Goal: Task Accomplishment & Management: Manage account settings

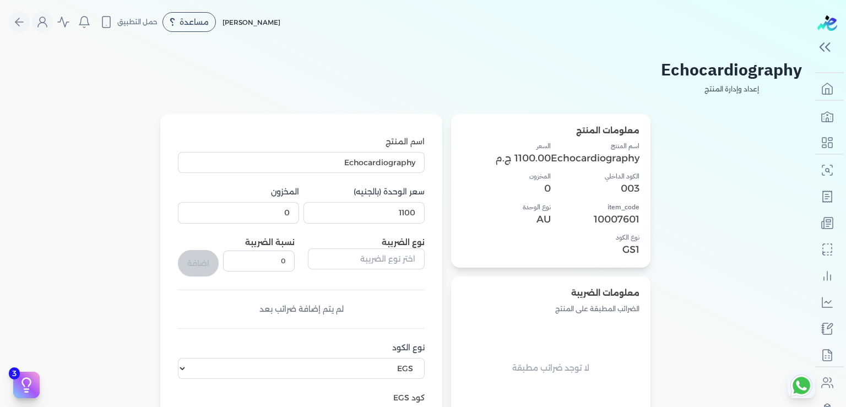
select select "EGS"
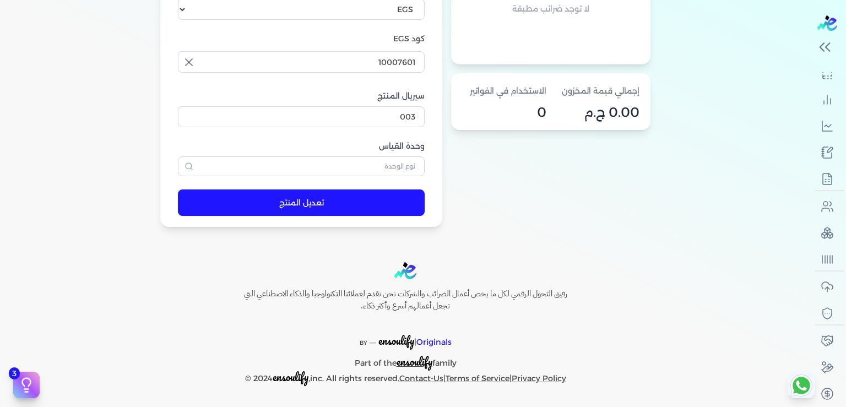
click at [193, 162] on icon "button" at bounding box center [189, 166] width 9 height 9
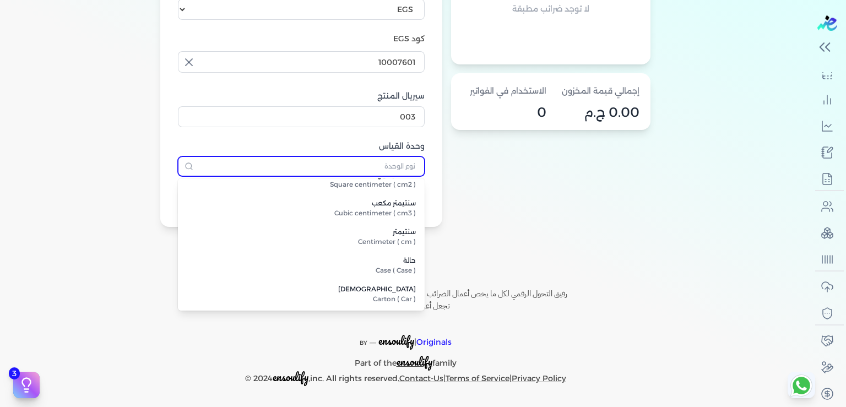
scroll to position [728, 0]
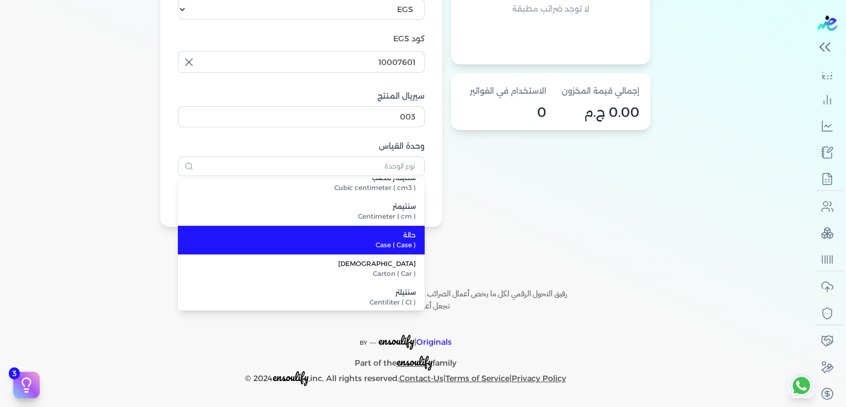
click at [373, 243] on span "Case ( Case )" at bounding box center [308, 245] width 216 height 10
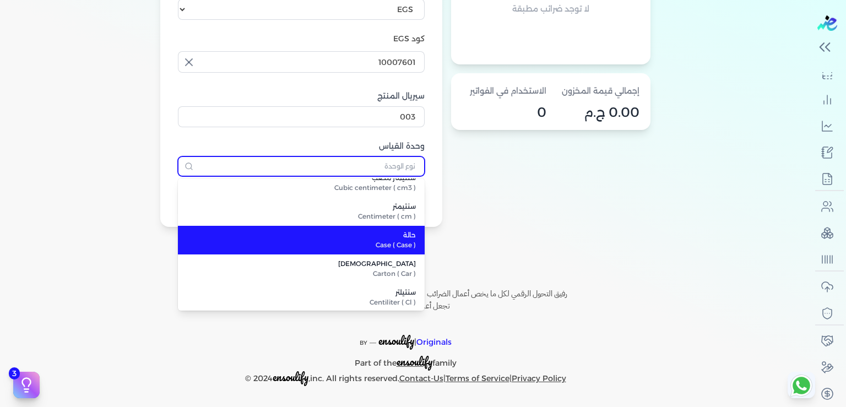
type input "حالة"
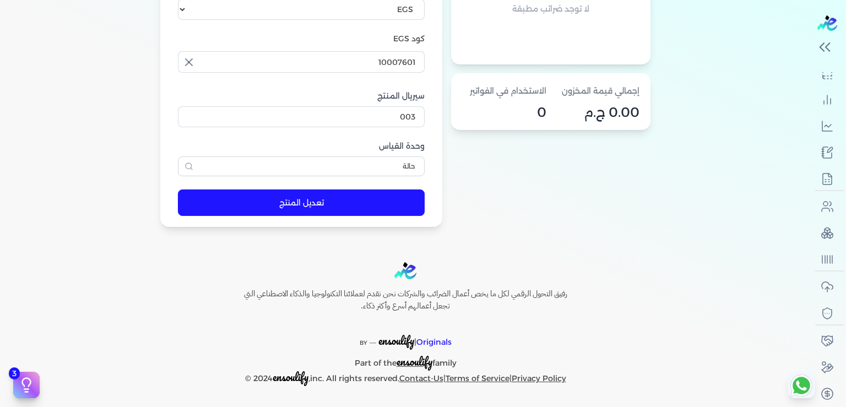
click at [314, 204] on button "تعديل المنتج" at bounding box center [301, 203] width 247 height 26
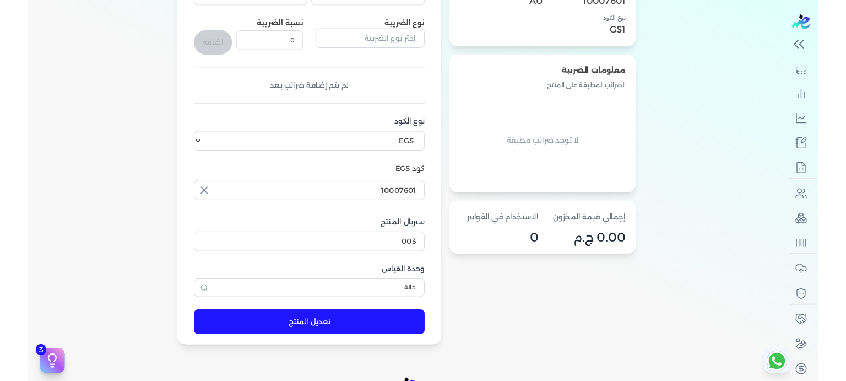
scroll to position [333, 0]
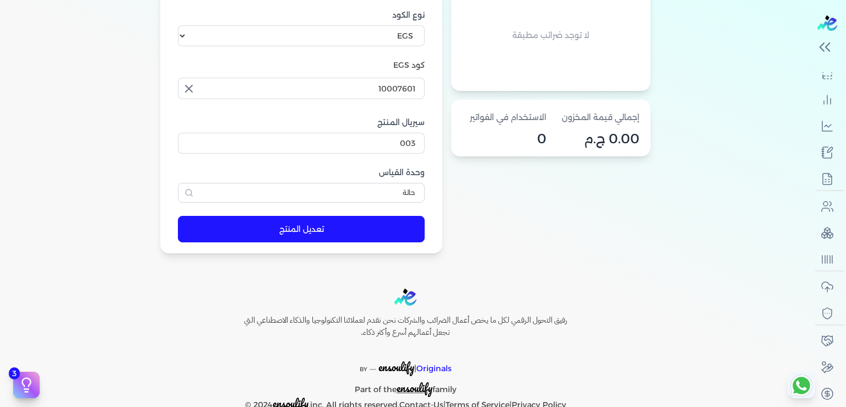
click at [192, 89] on icon "button" at bounding box center [189, 88] width 7 height 7
click at [193, 89] on input "text" at bounding box center [301, 88] width 247 height 21
click at [574, 235] on div "معلومات المنتج اسم المنتج Echocardiography الكود الداخلي 003 item_code 10007601…" at bounding box center [550, 17] width 199 height 473
